Goal: Information Seeking & Learning: Learn about a topic

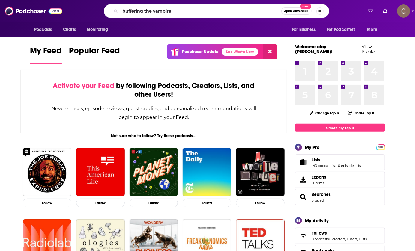
type input "buffering the vampire"
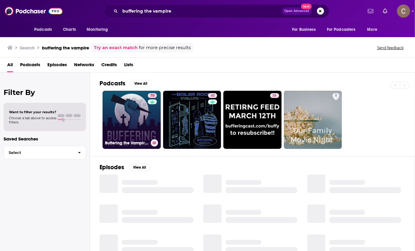
click at [135, 118] on link "70 Buffering the Vampire Slayer | A Buffy the Vampire Slayer Podcast" at bounding box center [132, 120] width 58 height 58
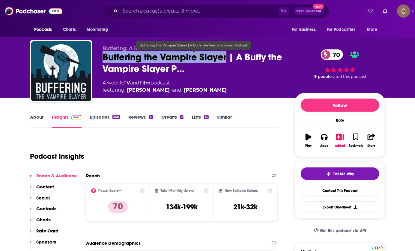
drag, startPoint x: 100, startPoint y: 58, endPoint x: 227, endPoint y: 61, distance: 128.0
click at [227, 61] on div "Buffering: A Rewatch Adventure Buffering the Vampire Slayer | A Buffy the Vampi…" at bounding box center [207, 72] width 355 height 65
copy h2 "Buffering the Vampire Slayer"
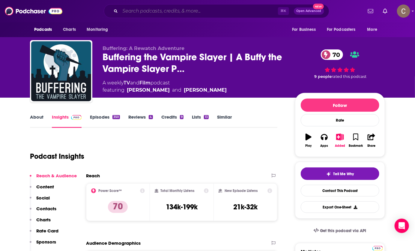
click at [143, 15] on input "Search podcasts, credits, & more..." at bounding box center [199, 11] width 158 height 10
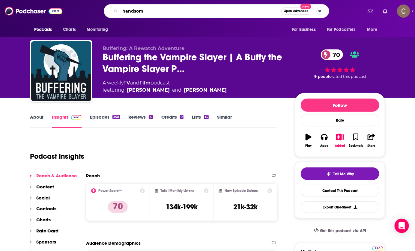
type input "handsome"
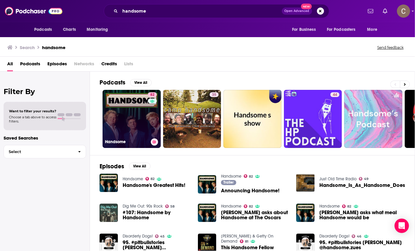
click at [118, 118] on link "82 Handsome" at bounding box center [132, 119] width 58 height 58
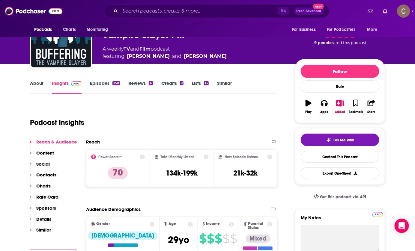
scroll to position [33, 0]
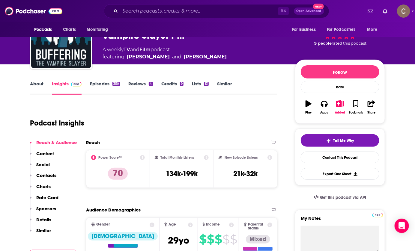
click at [97, 85] on link "Episodes 350" at bounding box center [105, 88] width 30 height 14
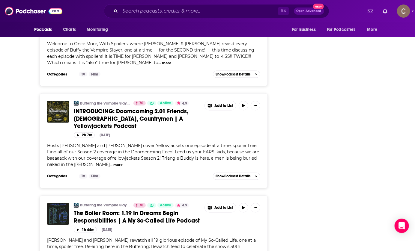
scroll to position [2244, 0]
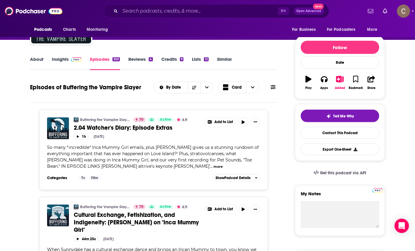
scroll to position [0, 0]
